Goal: Navigation & Orientation: Find specific page/section

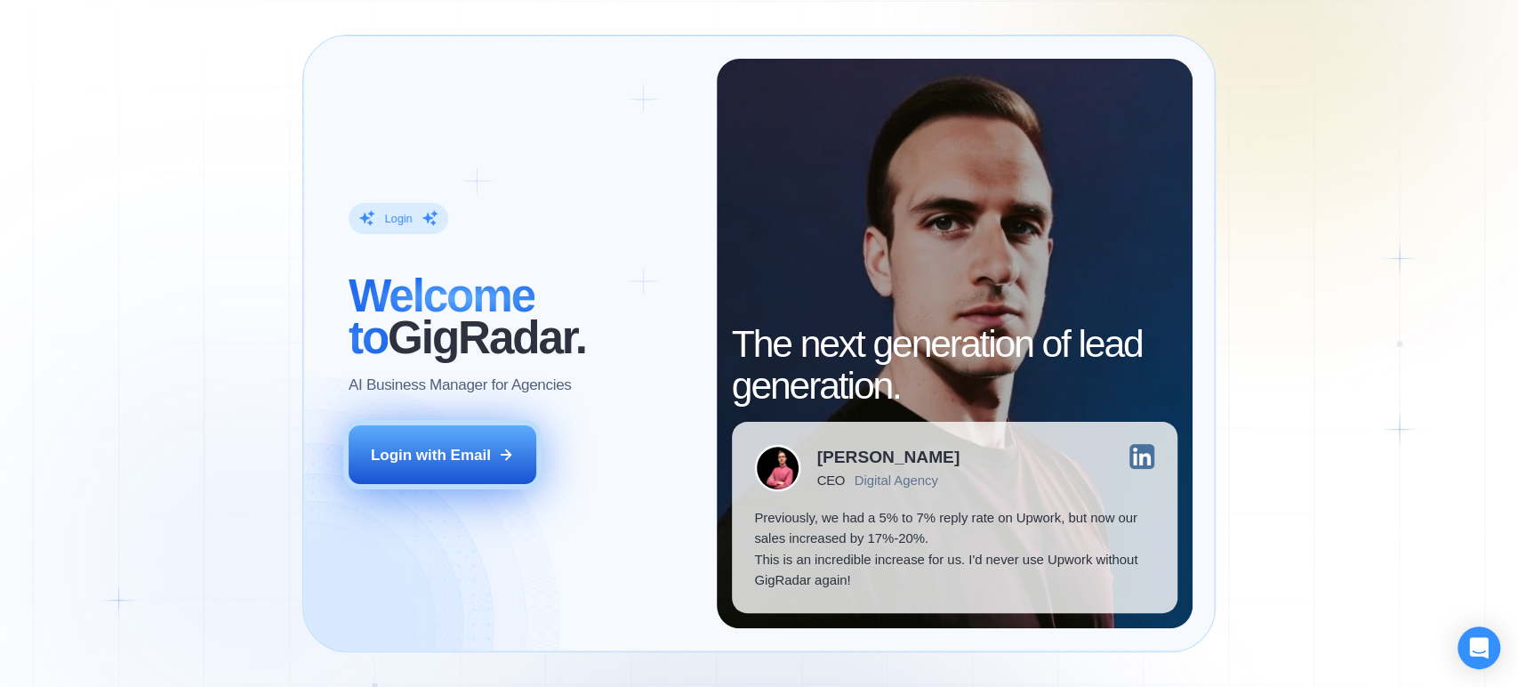
click at [467, 454] on div "Login with Email" at bounding box center [431, 455] width 120 height 20
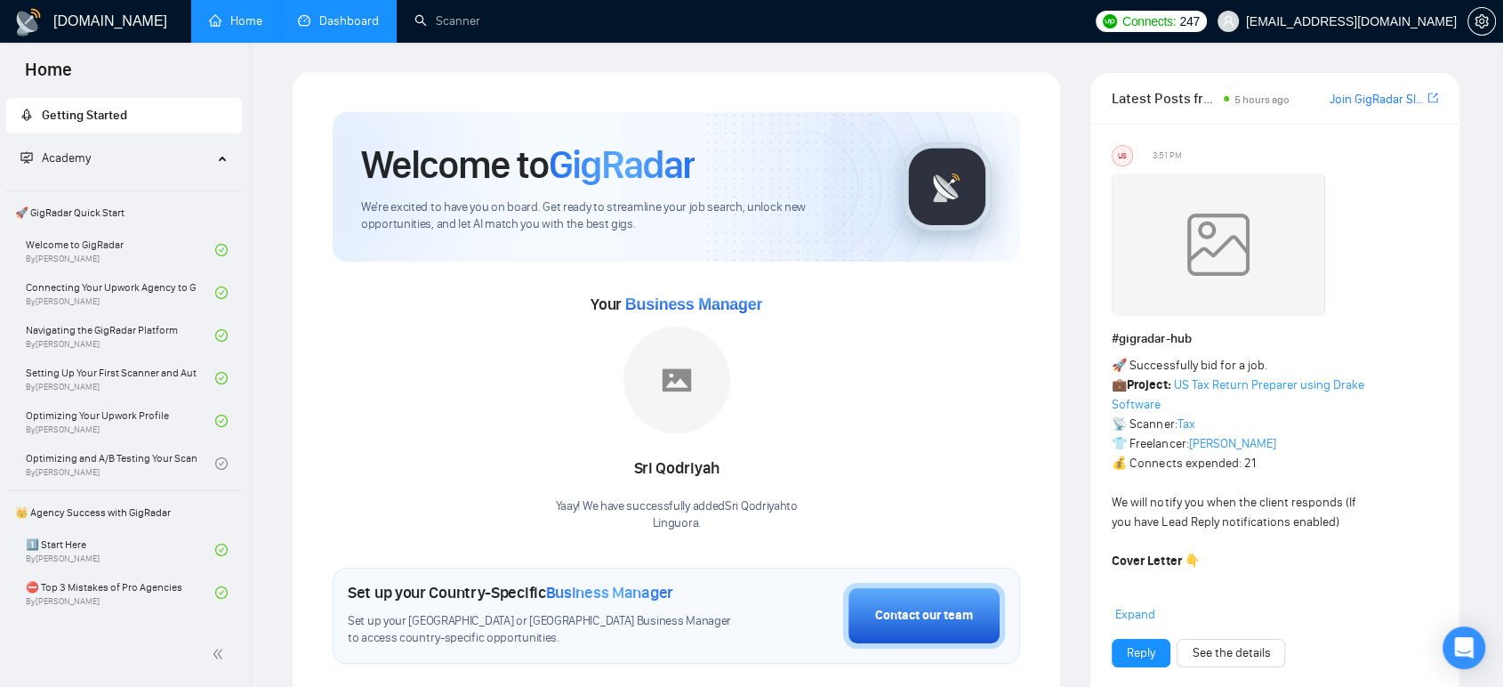
click at [368, 13] on link "Dashboard" at bounding box center [338, 20] width 81 height 15
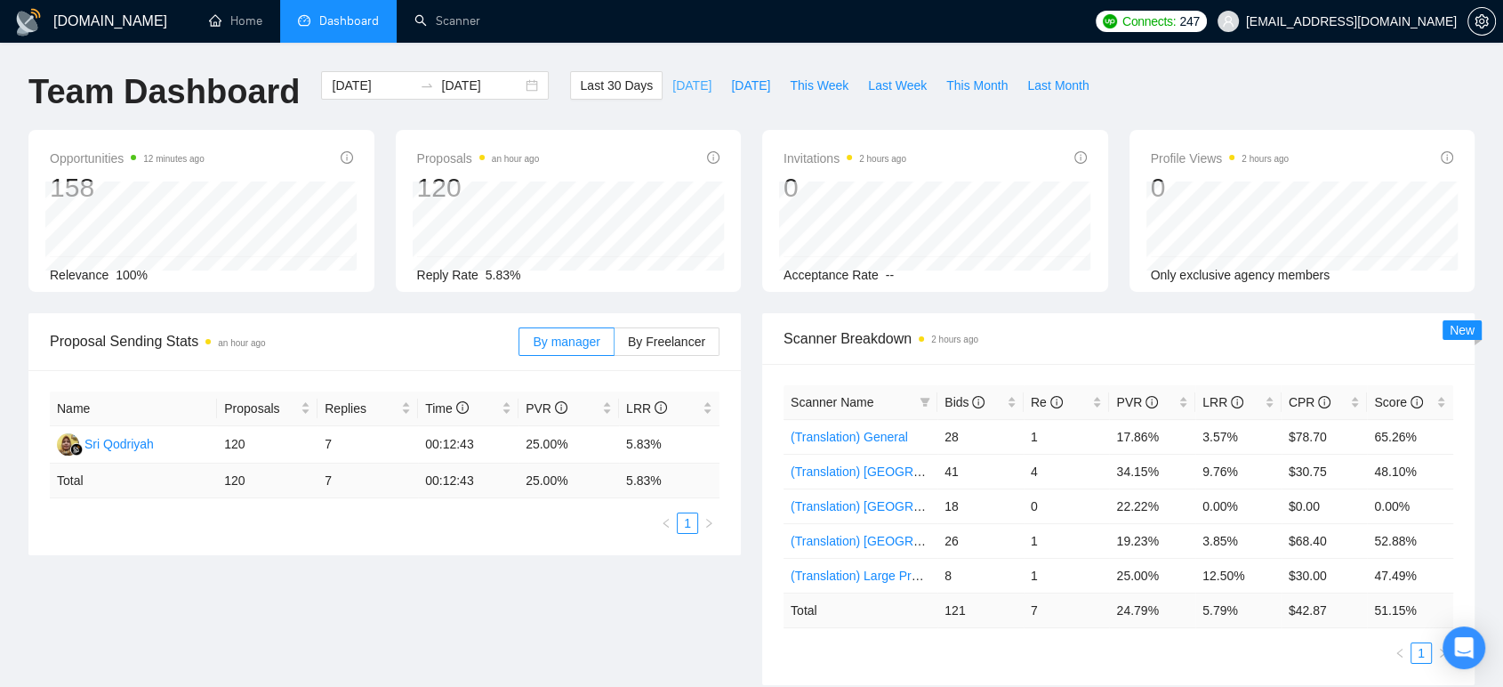
click at [672, 87] on span "[DATE]" at bounding box center [691, 86] width 39 height 20
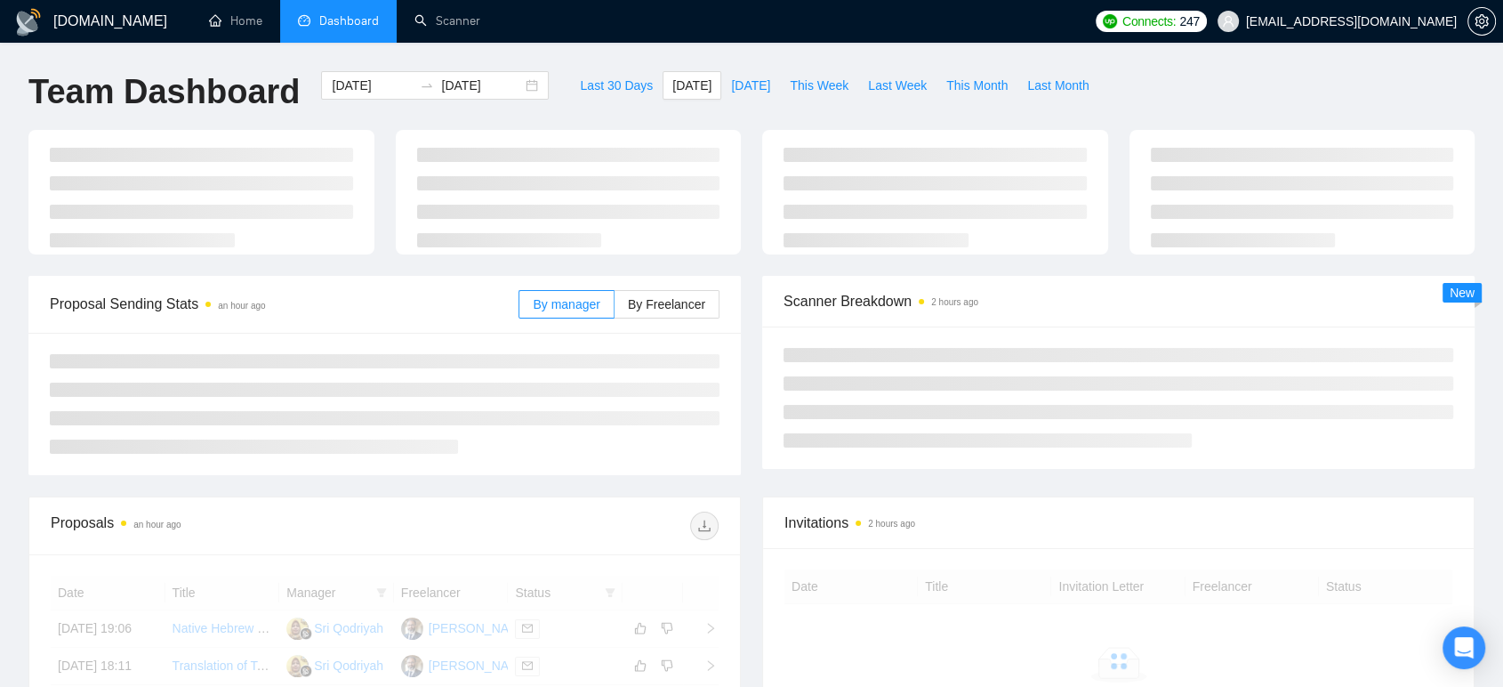
type input "[DATE]"
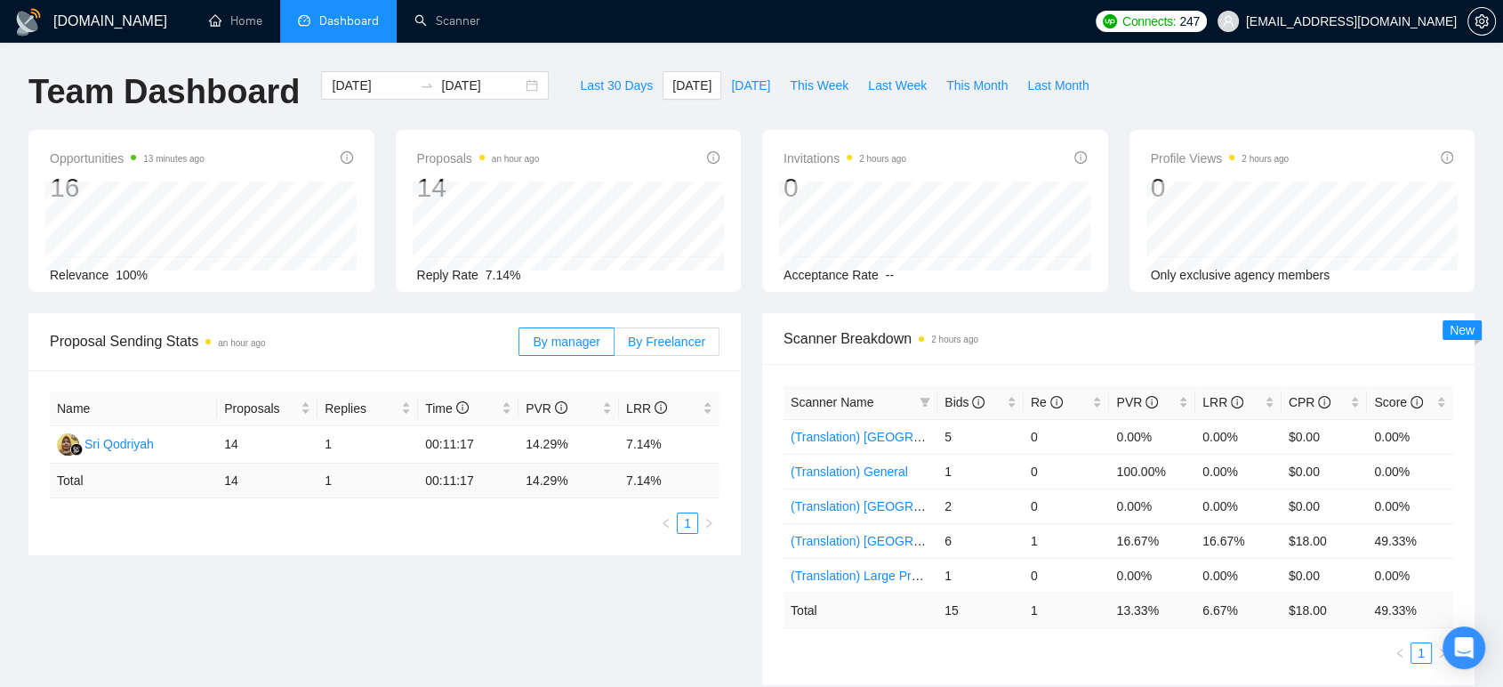
click at [661, 347] on span "By Freelancer" at bounding box center [666, 341] width 77 height 14
click at [615, 346] on input "By Freelancer" at bounding box center [615, 346] width 0 height 0
click at [591, 341] on span "By manager" at bounding box center [566, 341] width 67 height 14
click at [519, 346] on input "By manager" at bounding box center [519, 346] width 0 height 0
click at [706, 341] on label "By Freelancer" at bounding box center [667, 341] width 105 height 28
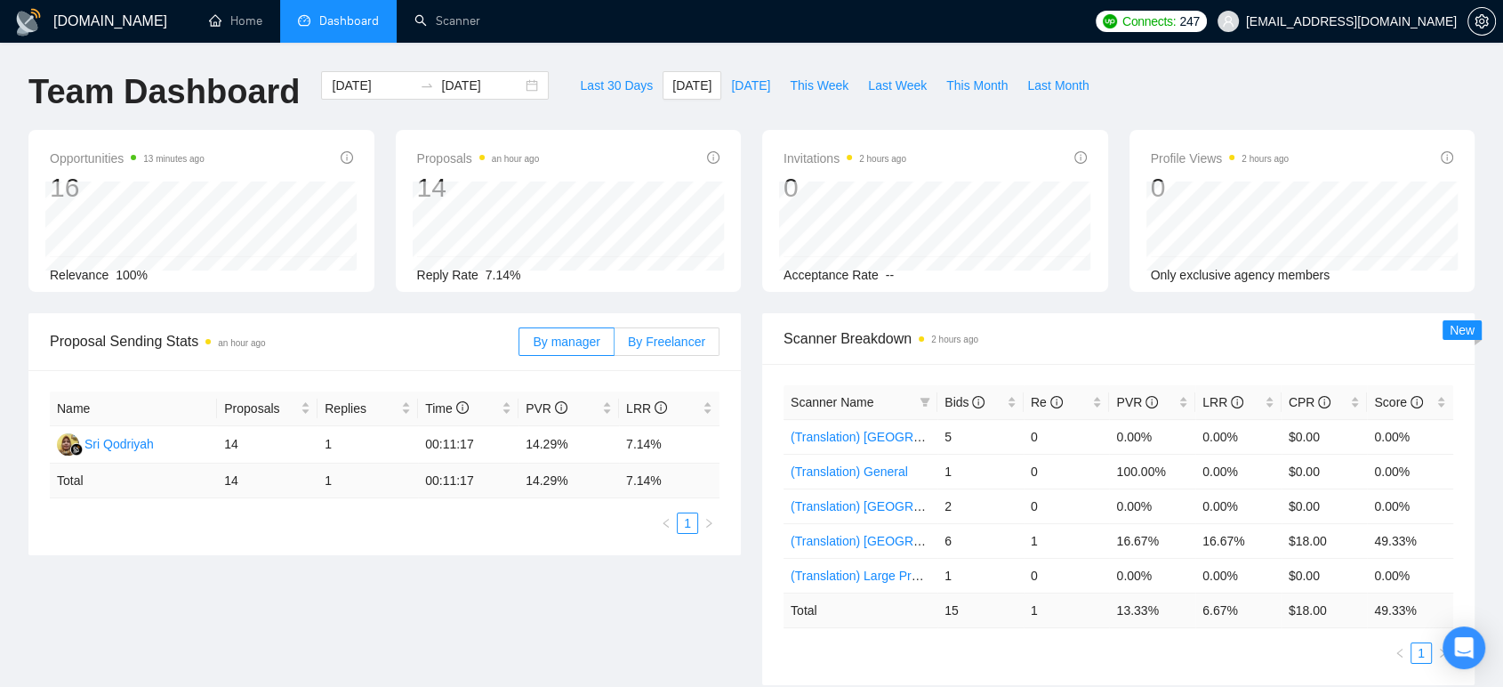
click at [615, 346] on input "By Freelancer" at bounding box center [615, 346] width 0 height 0
click at [591, 340] on span "By manager" at bounding box center [566, 341] width 67 height 14
click at [519, 346] on input "By manager" at bounding box center [519, 346] width 0 height 0
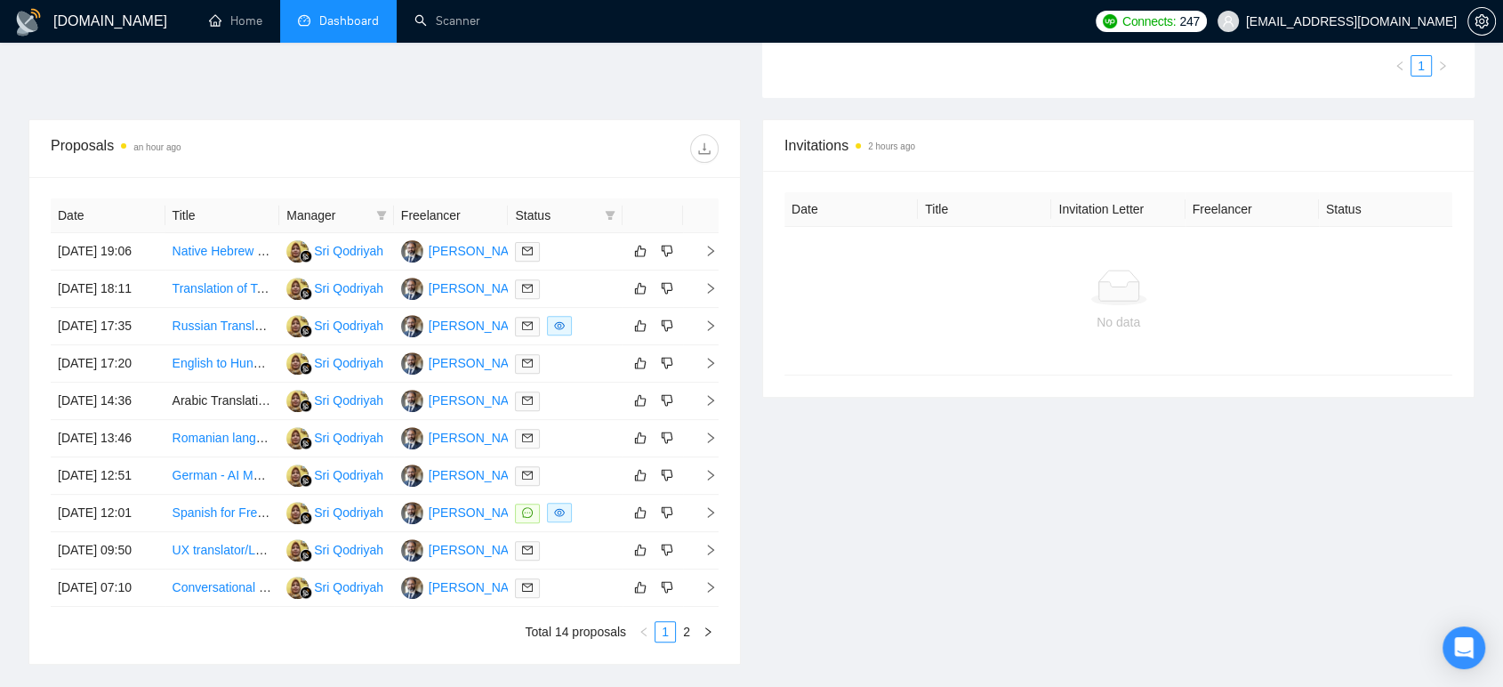
scroll to position [592, 0]
